Goal: Task Accomplishment & Management: Complete application form

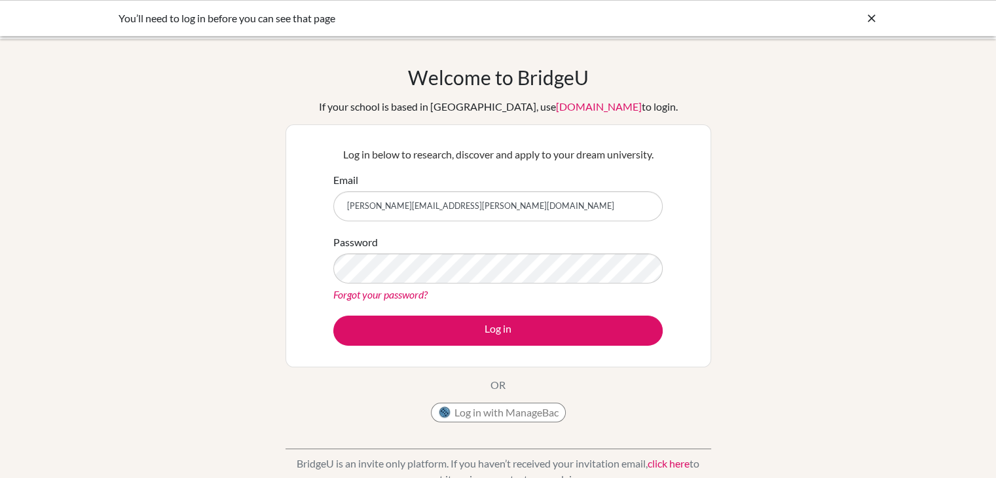
type input "blanca.donis@decrolyamericano.edu.gt"
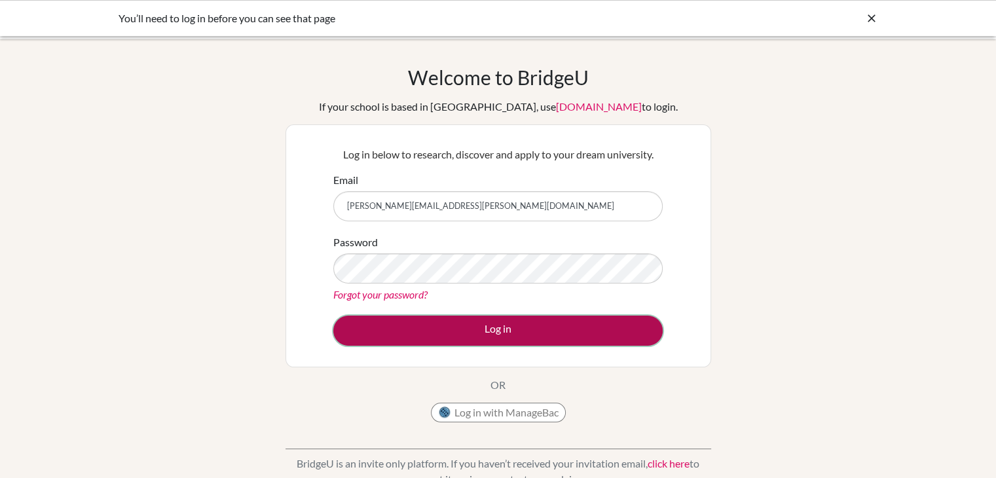
click at [502, 328] on button "Log in" at bounding box center [497, 331] width 329 height 30
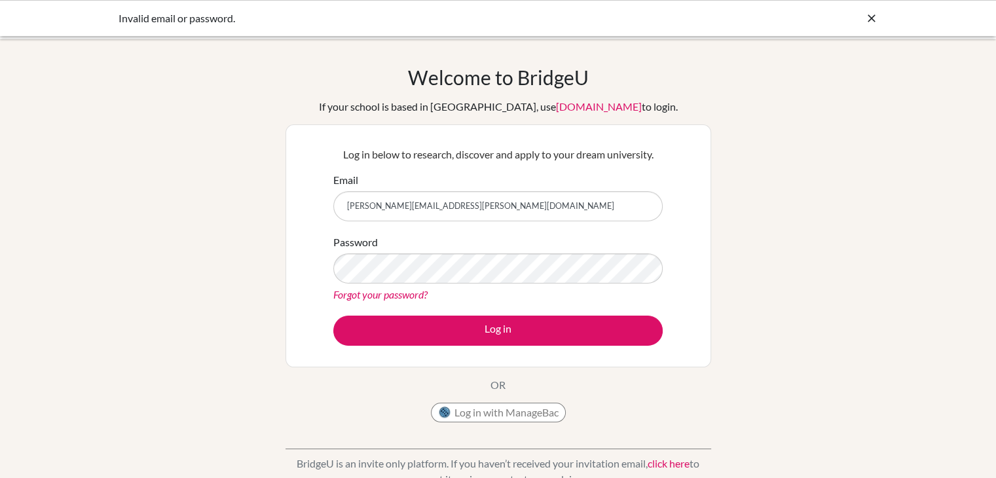
click at [398, 295] on link "Forgot your password?" at bounding box center [380, 294] width 94 height 12
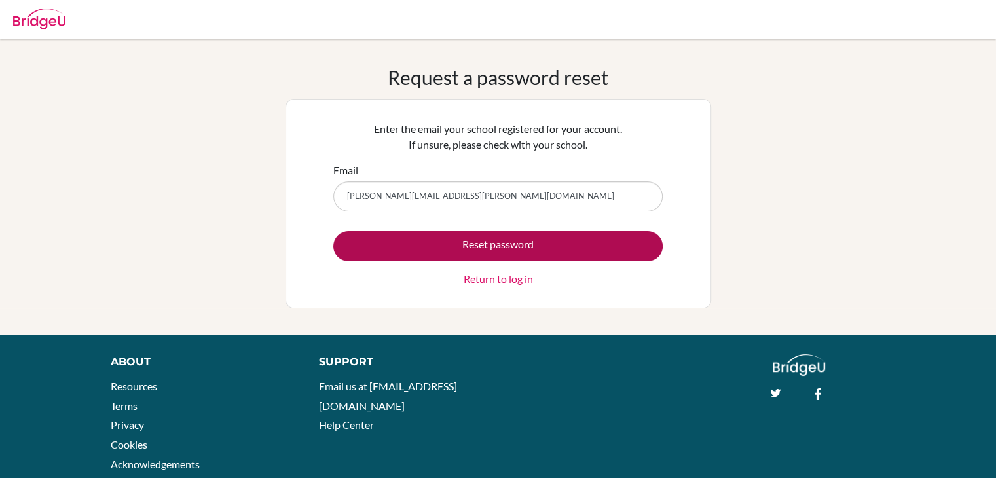
type input "[PERSON_NAME][EMAIL_ADDRESS][PERSON_NAME][DOMAIN_NAME]"
click at [499, 245] on button "Reset password" at bounding box center [497, 246] width 329 height 30
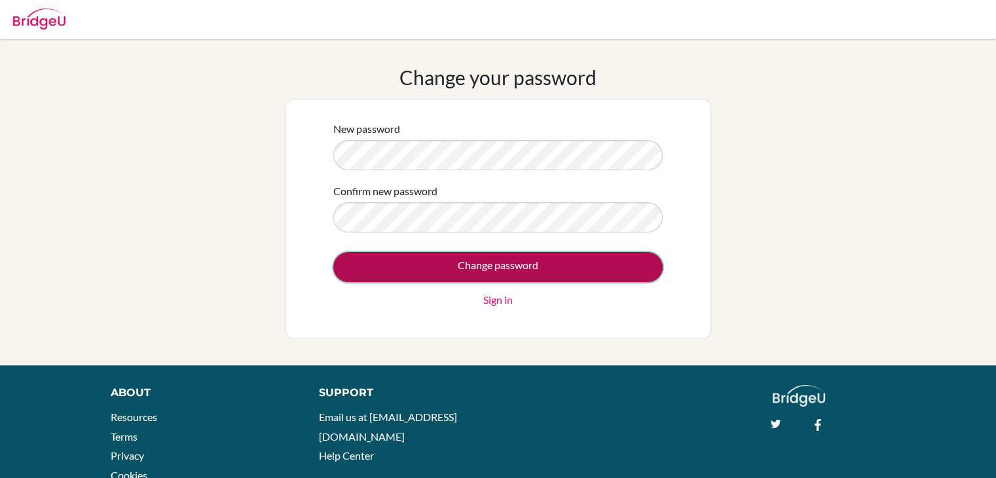
click at [512, 267] on input "Change password" at bounding box center [497, 267] width 329 height 30
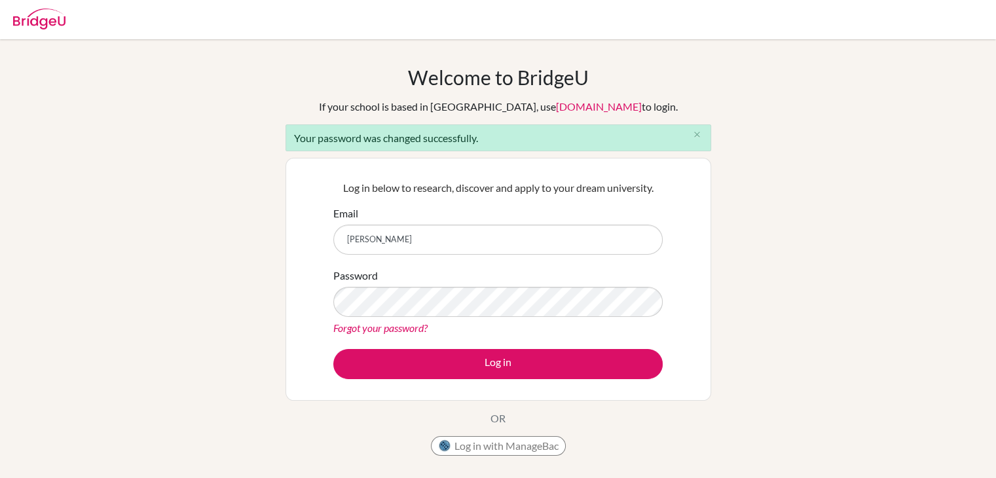
type input "blanca.donis@decrolyamericano.edu.gt"
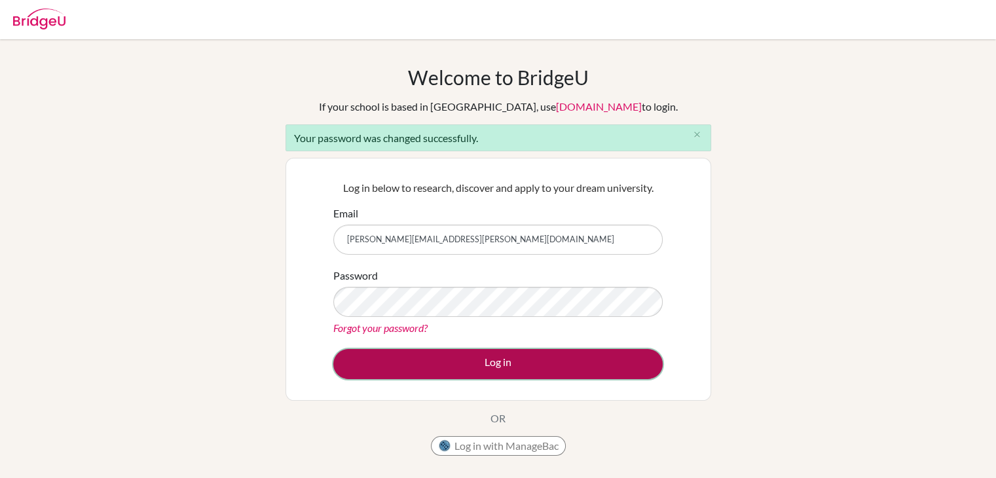
click at [509, 361] on button "Log in" at bounding box center [497, 364] width 329 height 30
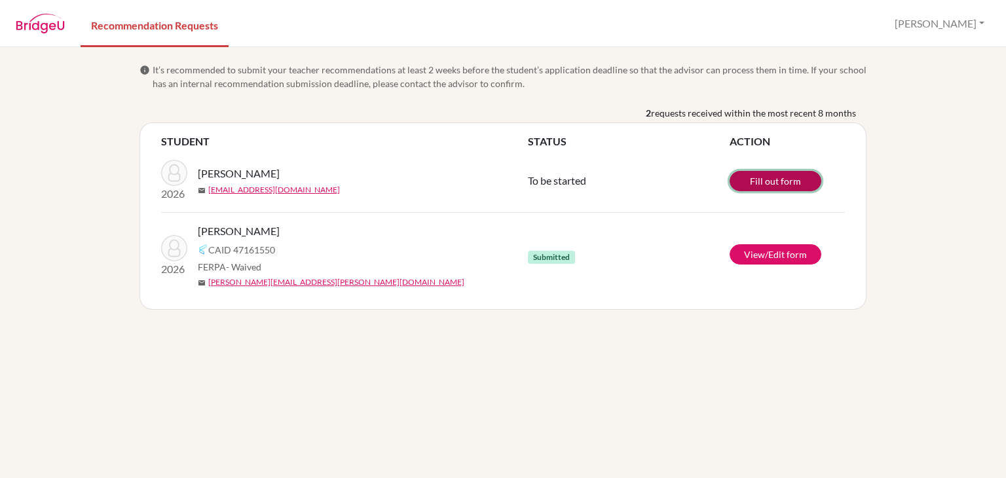
click at [767, 179] on link "Fill out form" at bounding box center [776, 181] width 92 height 20
